Goal: Task Accomplishment & Management: Use online tool/utility

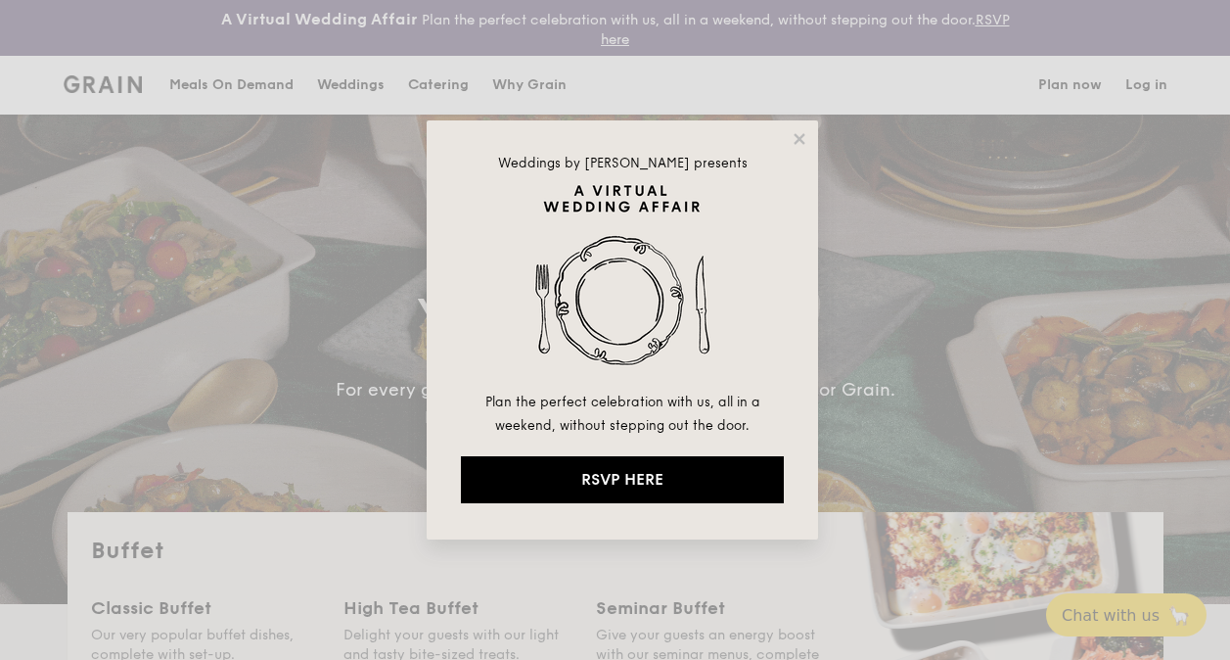
select select
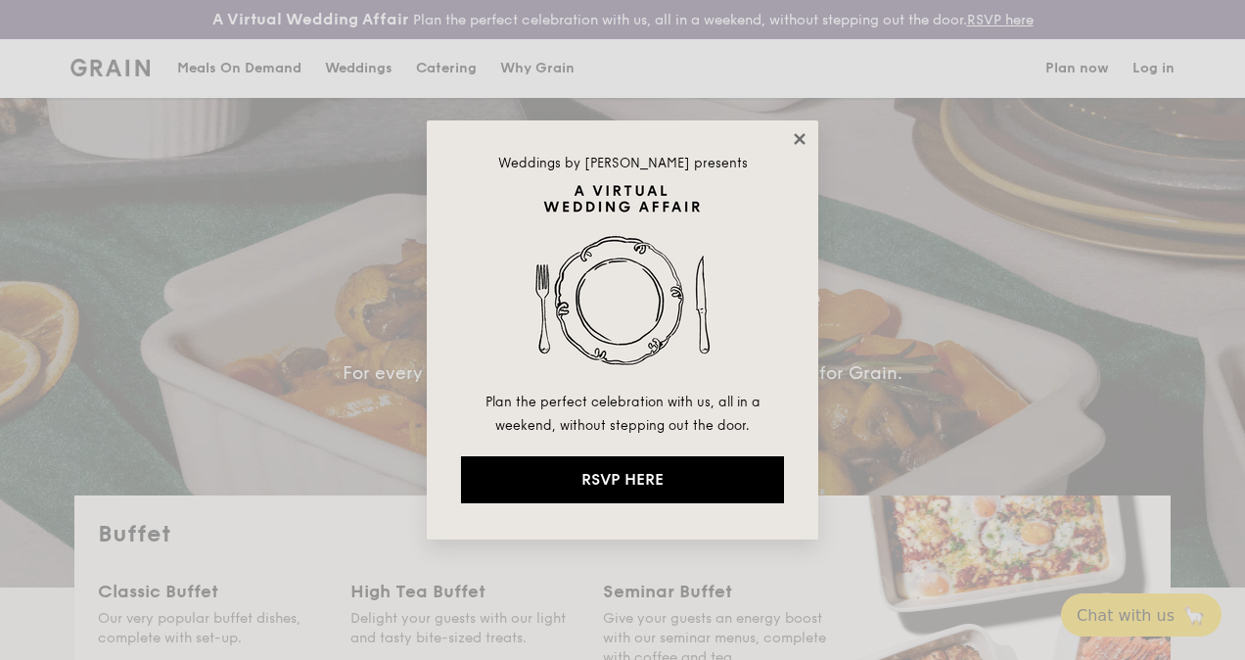
click at [799, 139] on icon at bounding box center [799, 138] width 11 height 11
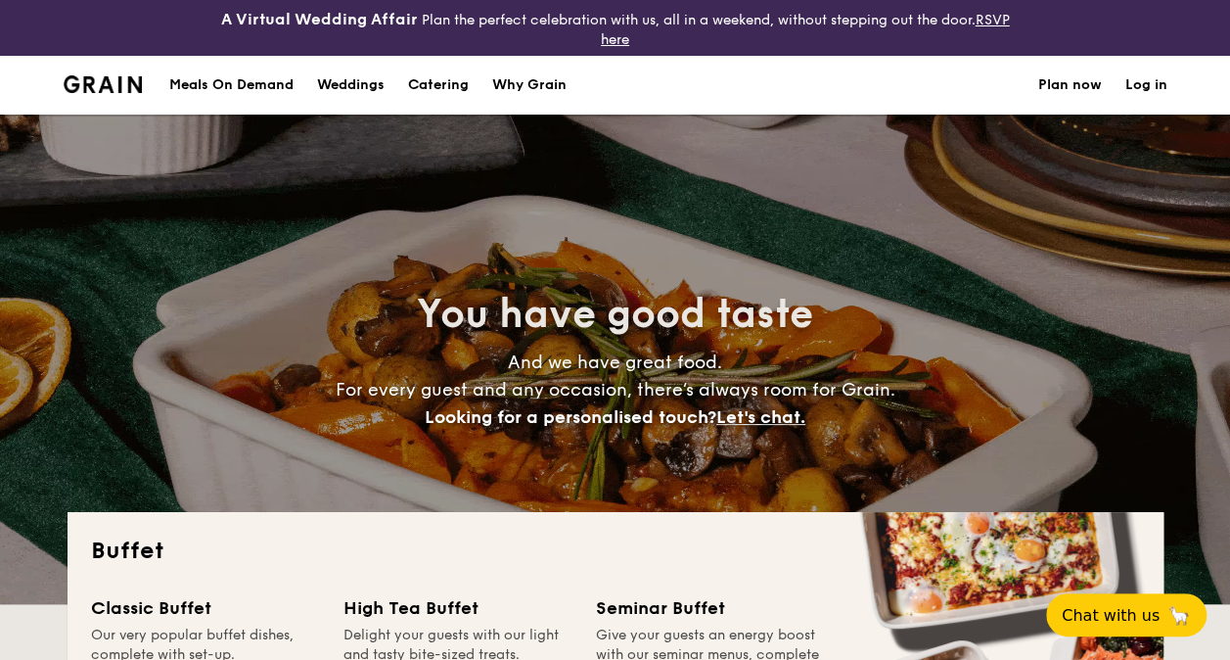
click at [241, 83] on div "Meals On Demand" at bounding box center [231, 85] width 124 height 59
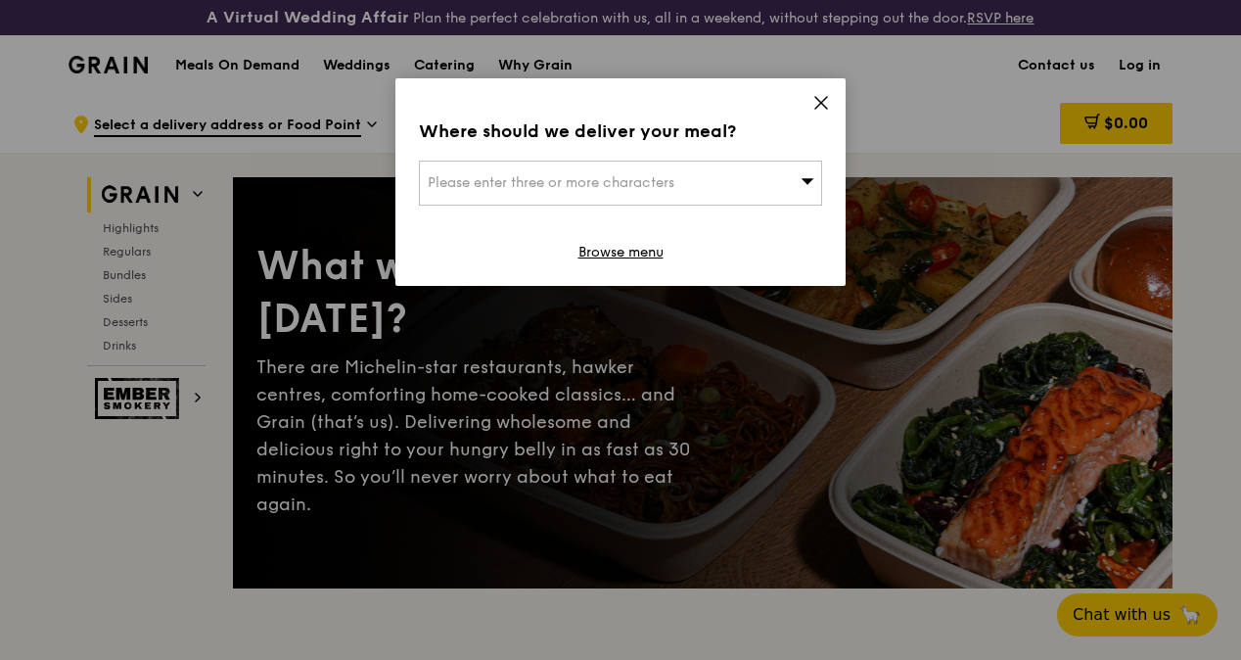
click at [822, 99] on icon at bounding box center [821, 103] width 18 height 18
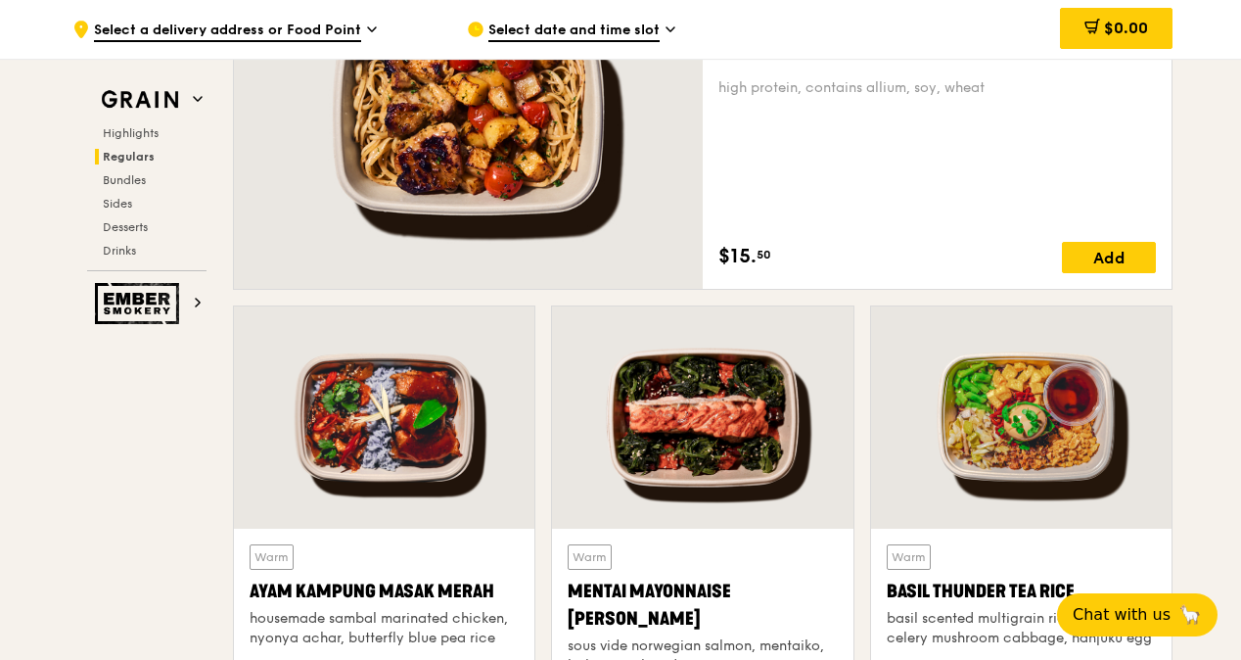
scroll to position [1566, 0]
